Goal: Task Accomplishment & Management: Complete application form

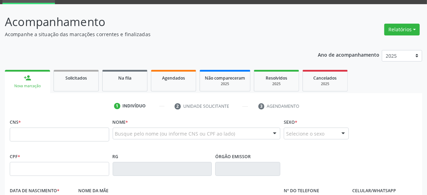
scroll to position [34, 0]
click at [25, 78] on div "person_add" at bounding box center [28, 78] width 8 height 8
click at [81, 83] on link "Solicitados" at bounding box center [76, 81] width 45 height 22
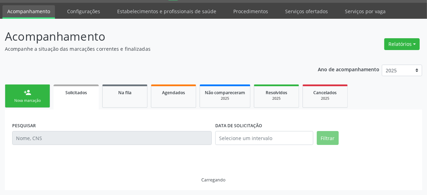
scroll to position [19, 0]
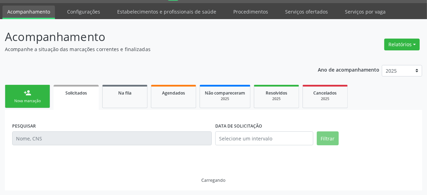
click at [34, 94] on link "person_add Nova marcação" at bounding box center [27, 96] width 45 height 23
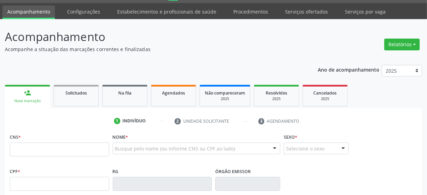
scroll to position [51, 0]
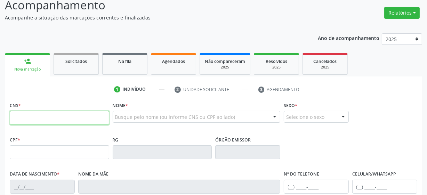
click at [16, 119] on input "text" at bounding box center [59, 118] width 99 height 14
type input "898 0023 6071 8446"
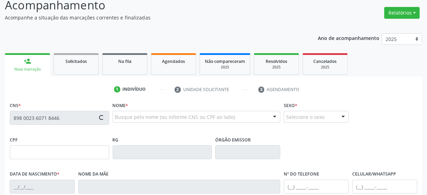
type input "[DATE]"
type input "[PERSON_NAME]"
type input "[PHONE_NUMBER]"
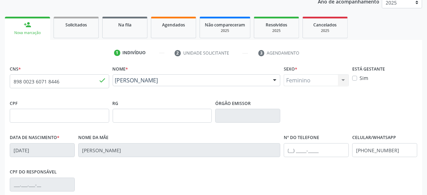
scroll to position [177, 0]
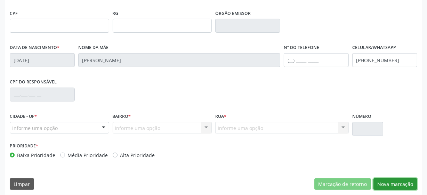
click at [385, 184] on button "Nova marcação" at bounding box center [395, 184] width 44 height 12
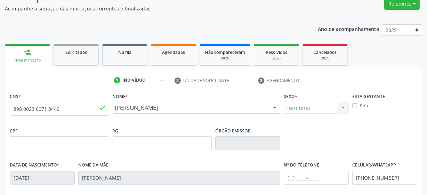
scroll to position [51, 0]
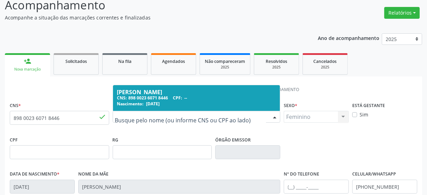
click at [216, 122] on input "text" at bounding box center [190, 120] width 151 height 14
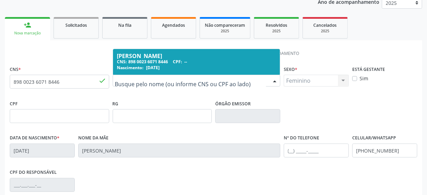
scroll to position [82, 0]
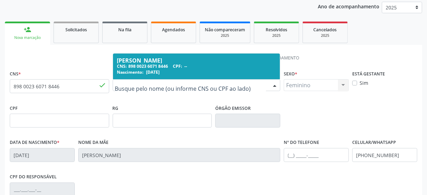
click at [193, 69] on div "Nascimento: [DATE]" at bounding box center [196, 72] width 159 height 6
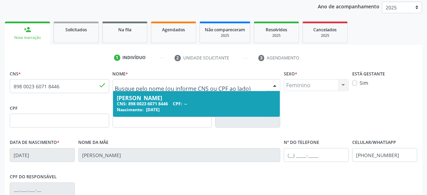
click at [212, 83] on input "text" at bounding box center [190, 89] width 151 height 14
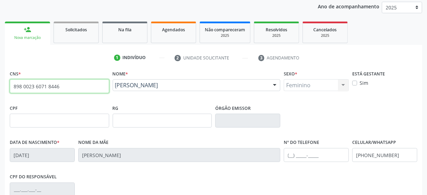
click at [32, 87] on input "898 0023 6071 8446" at bounding box center [59, 86] width 99 height 14
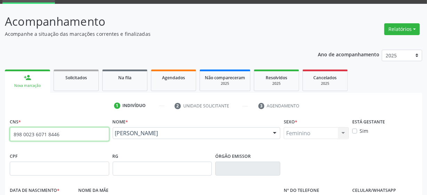
scroll to position [0, 0]
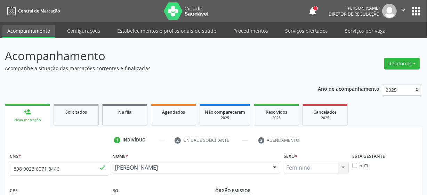
click at [417, 12] on button "apps" at bounding box center [416, 11] width 12 height 12
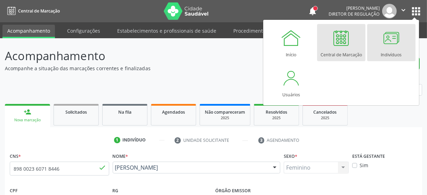
click at [389, 46] on div at bounding box center [391, 37] width 21 height 21
